Goal: Use online tool/utility: Utilize a website feature to perform a specific function

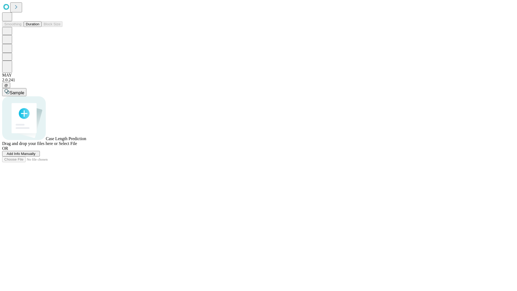
click at [39, 27] on button "Duration" at bounding box center [33, 24] width 18 height 6
click at [24, 91] on span "Sample" at bounding box center [17, 93] width 15 height 5
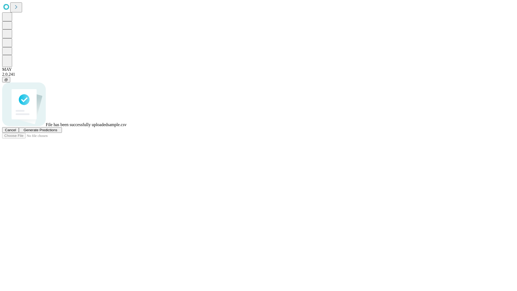
click at [57, 132] on span "Generate Predictions" at bounding box center [40, 130] width 34 height 4
